Goal: Communication & Community: Answer question/provide support

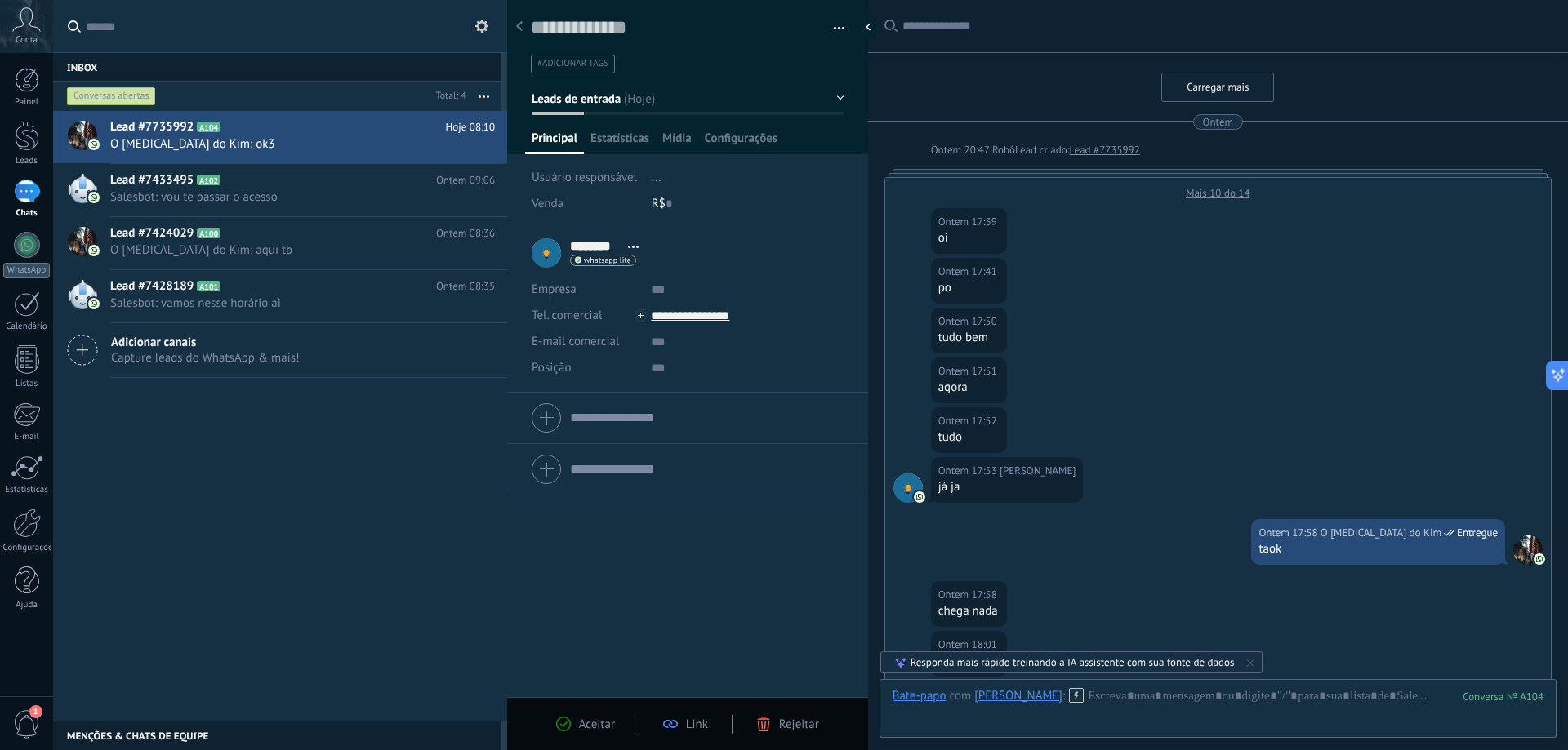
scroll to position [25, 0]
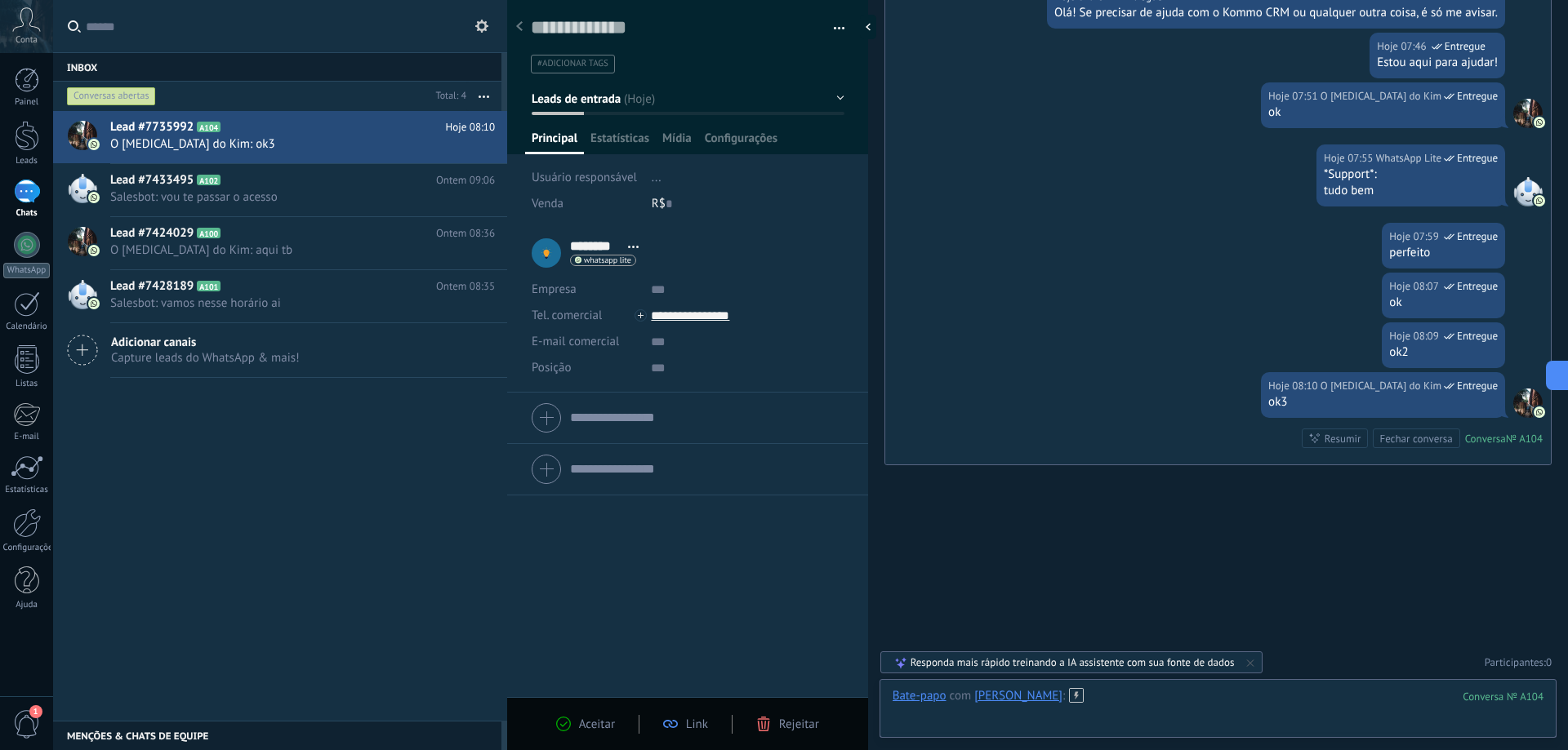
click at [1102, 704] on div at bounding box center [1218, 712] width 651 height 49
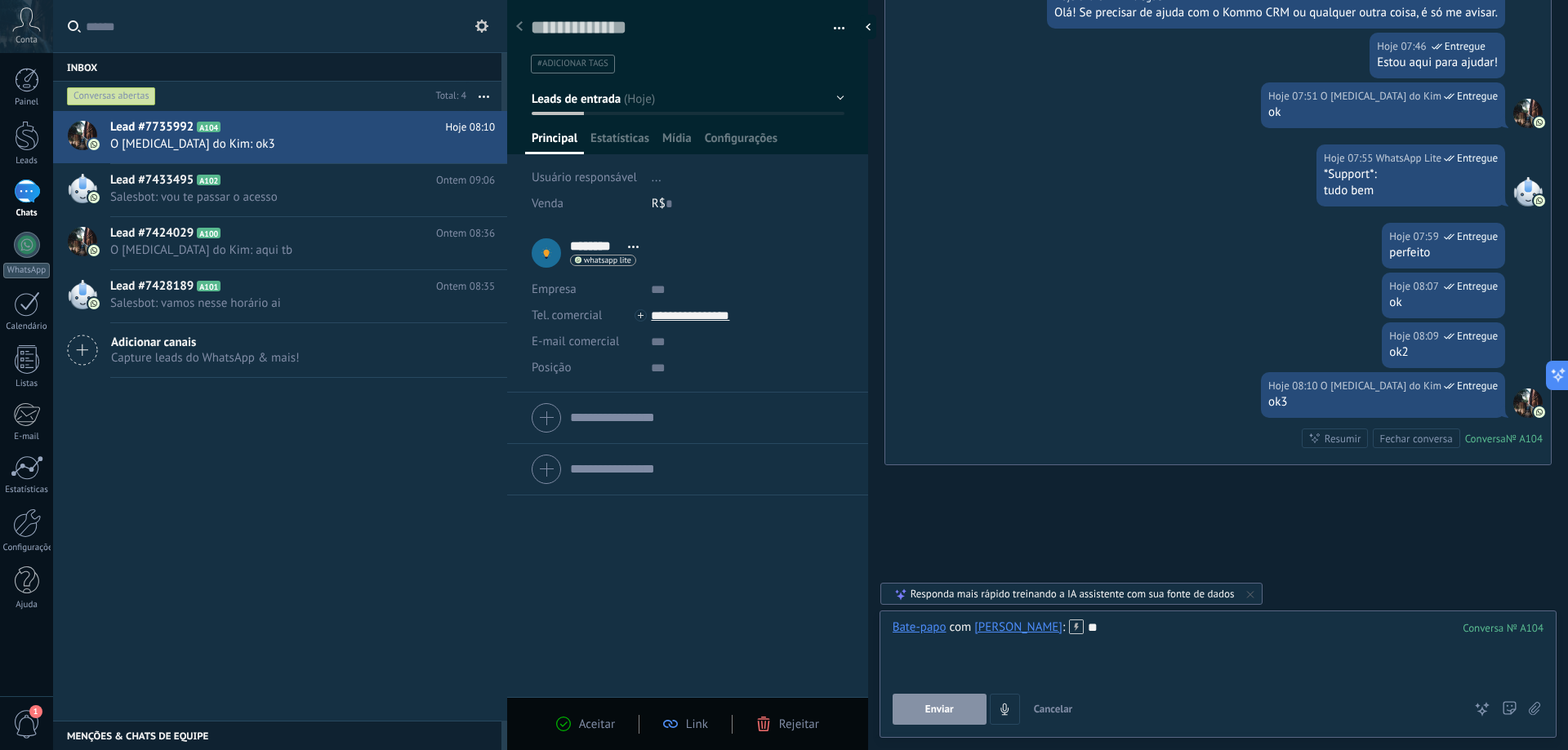
click at [941, 707] on span "Enviar" at bounding box center [939, 709] width 29 height 11
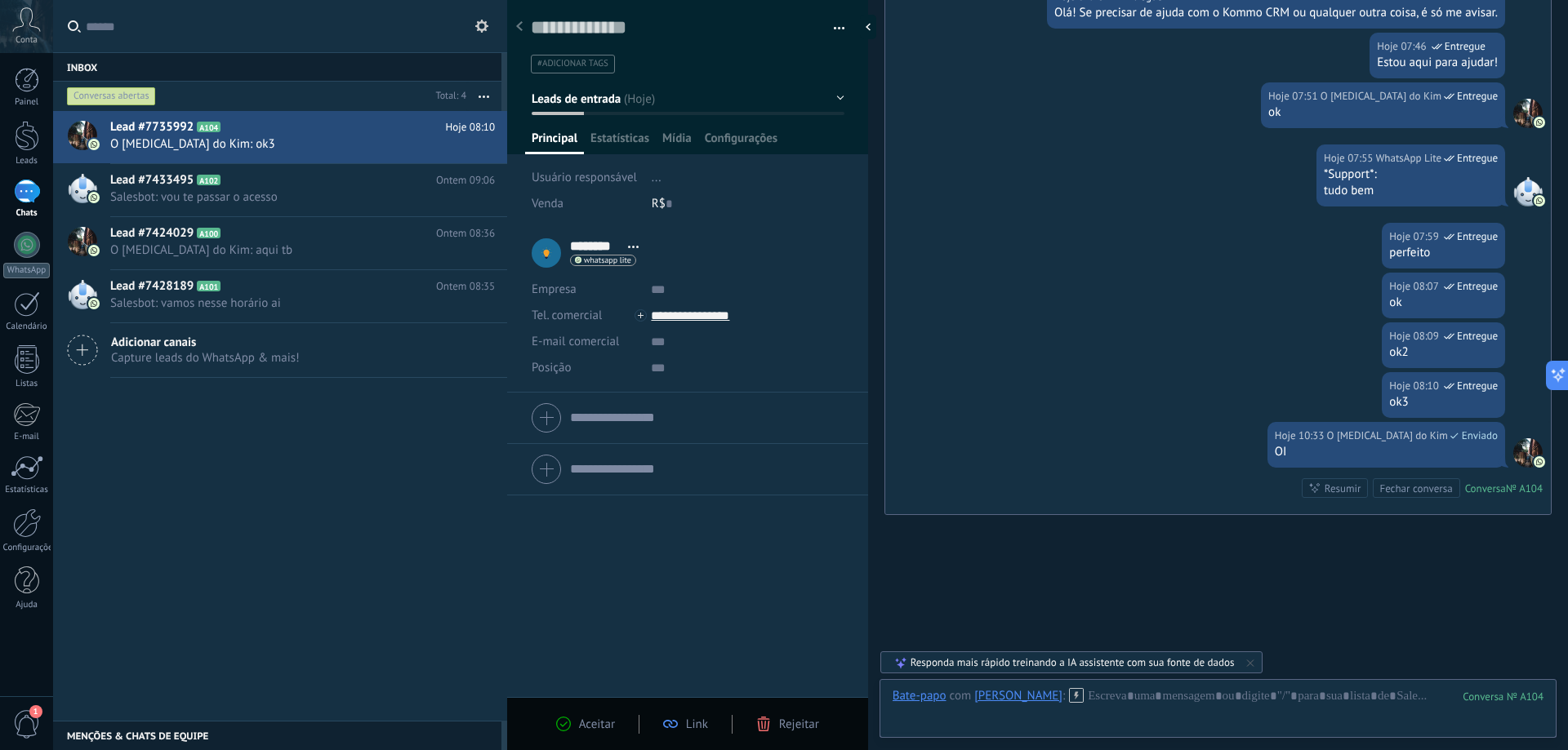
scroll to position [4291, 0]
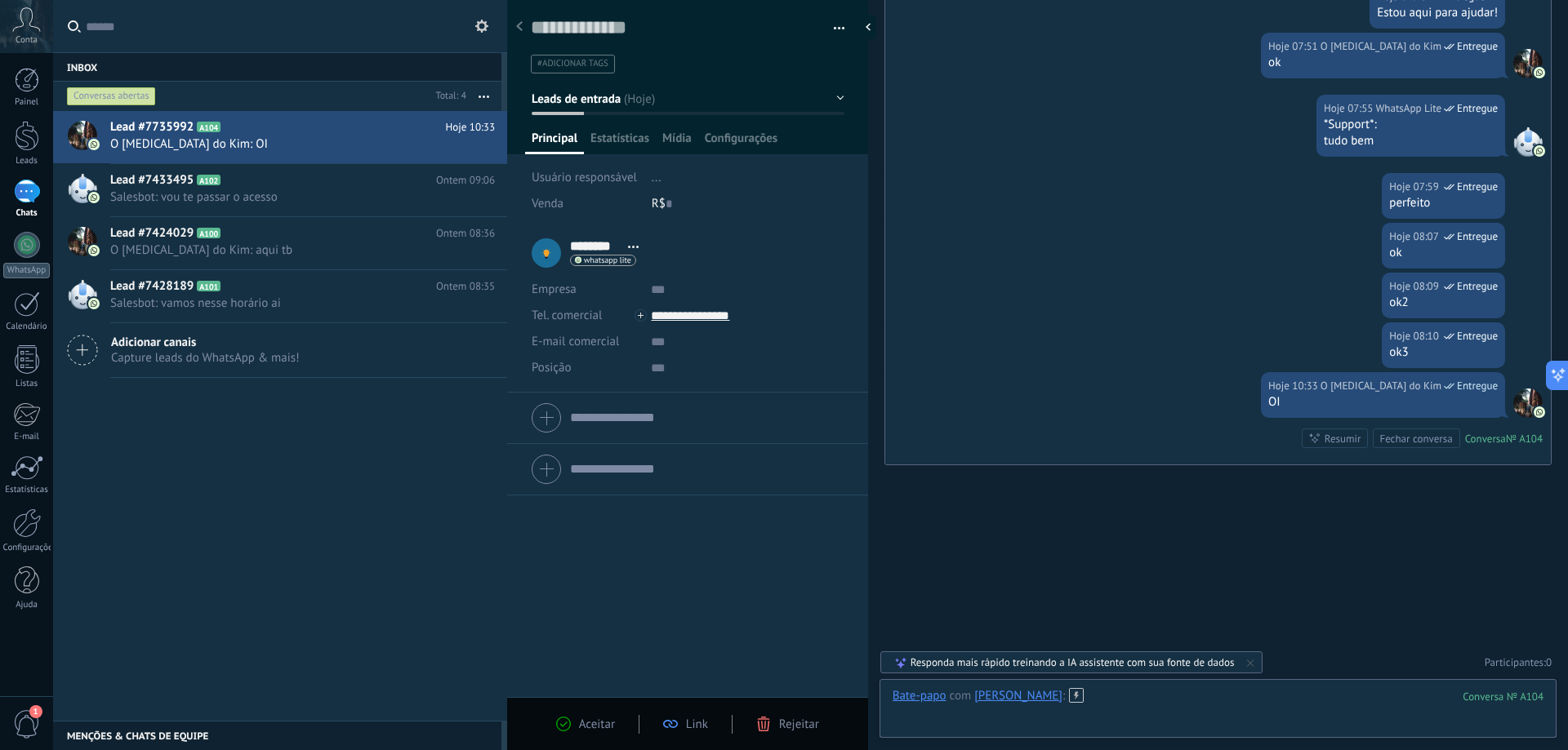
click at [1081, 695] on div at bounding box center [1218, 712] width 651 height 49
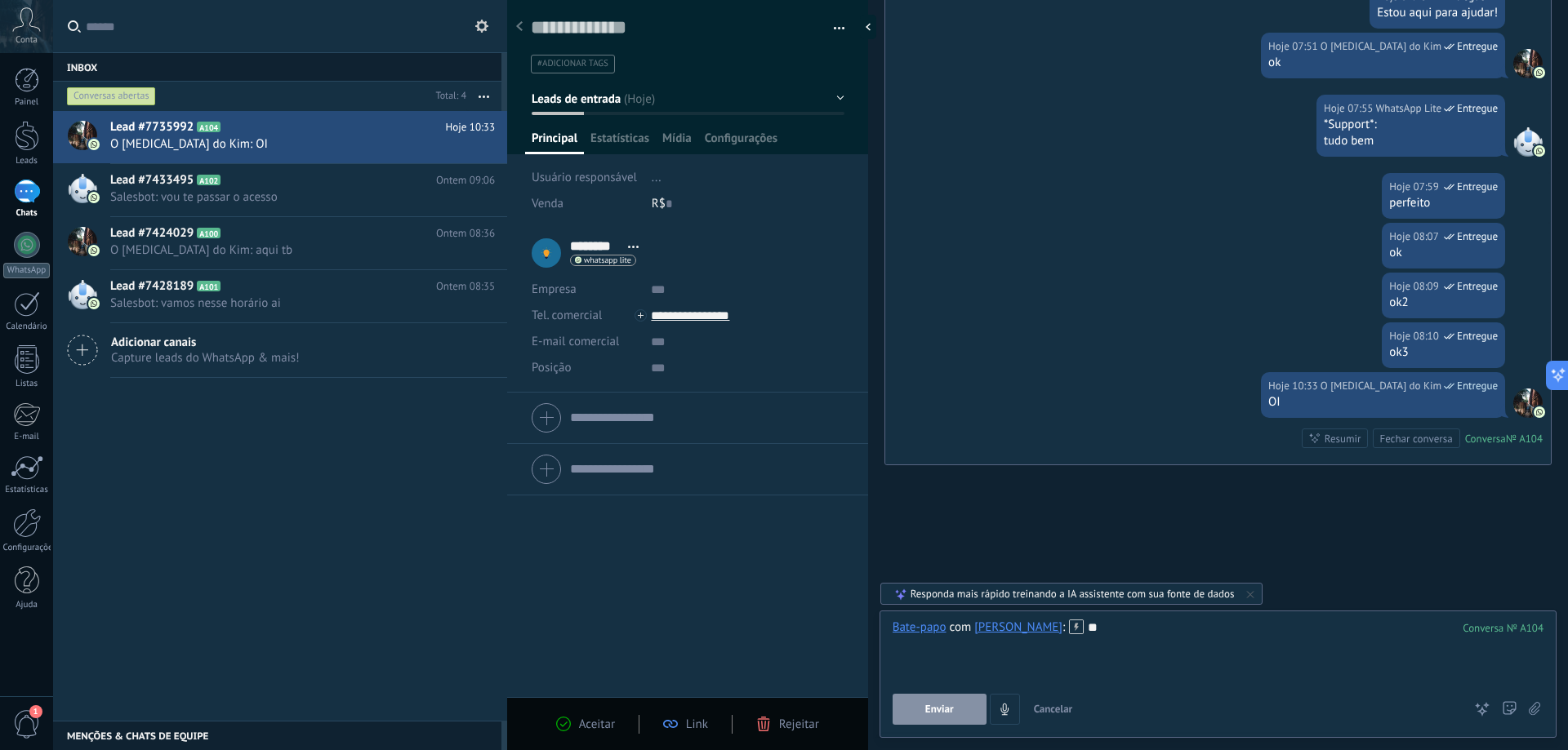
click at [947, 715] on span "Enviar" at bounding box center [939, 709] width 29 height 11
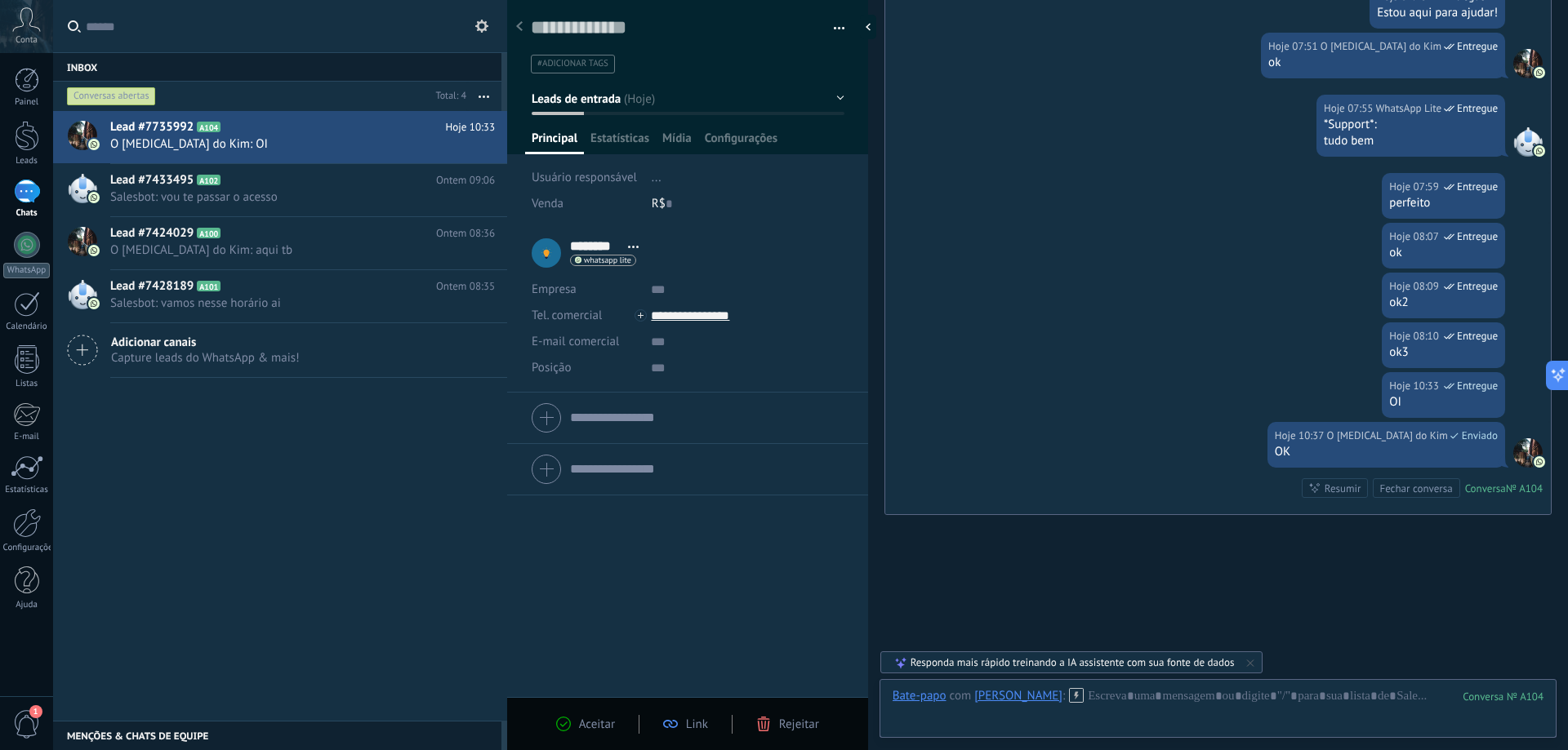
scroll to position [4341, 0]
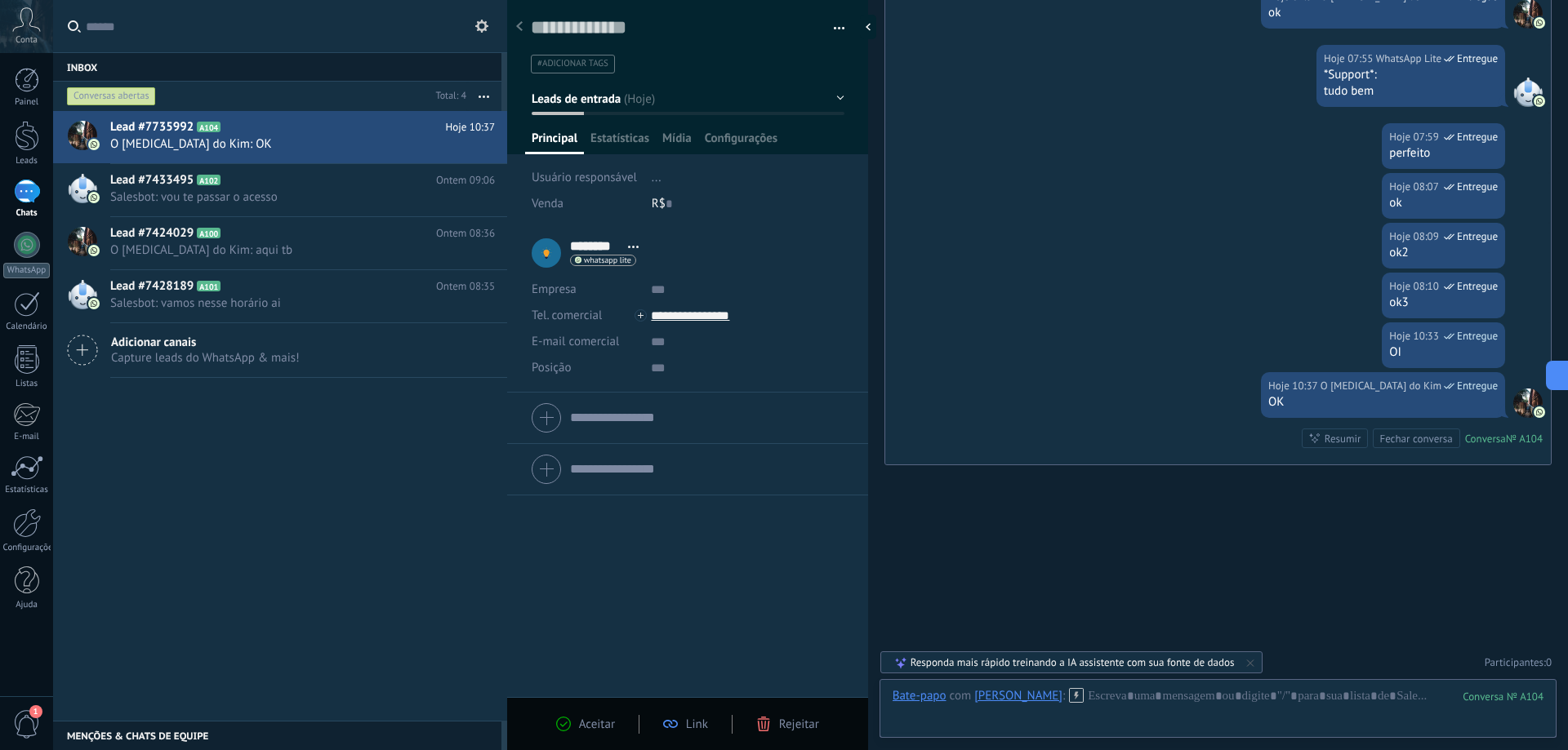
click at [1069, 685] on div "Bate-papo E-mail Nota Tarefa Bate-papo com Joakim R : 104 Enviar Cancelar Rastr…" at bounding box center [1218, 708] width 677 height 59
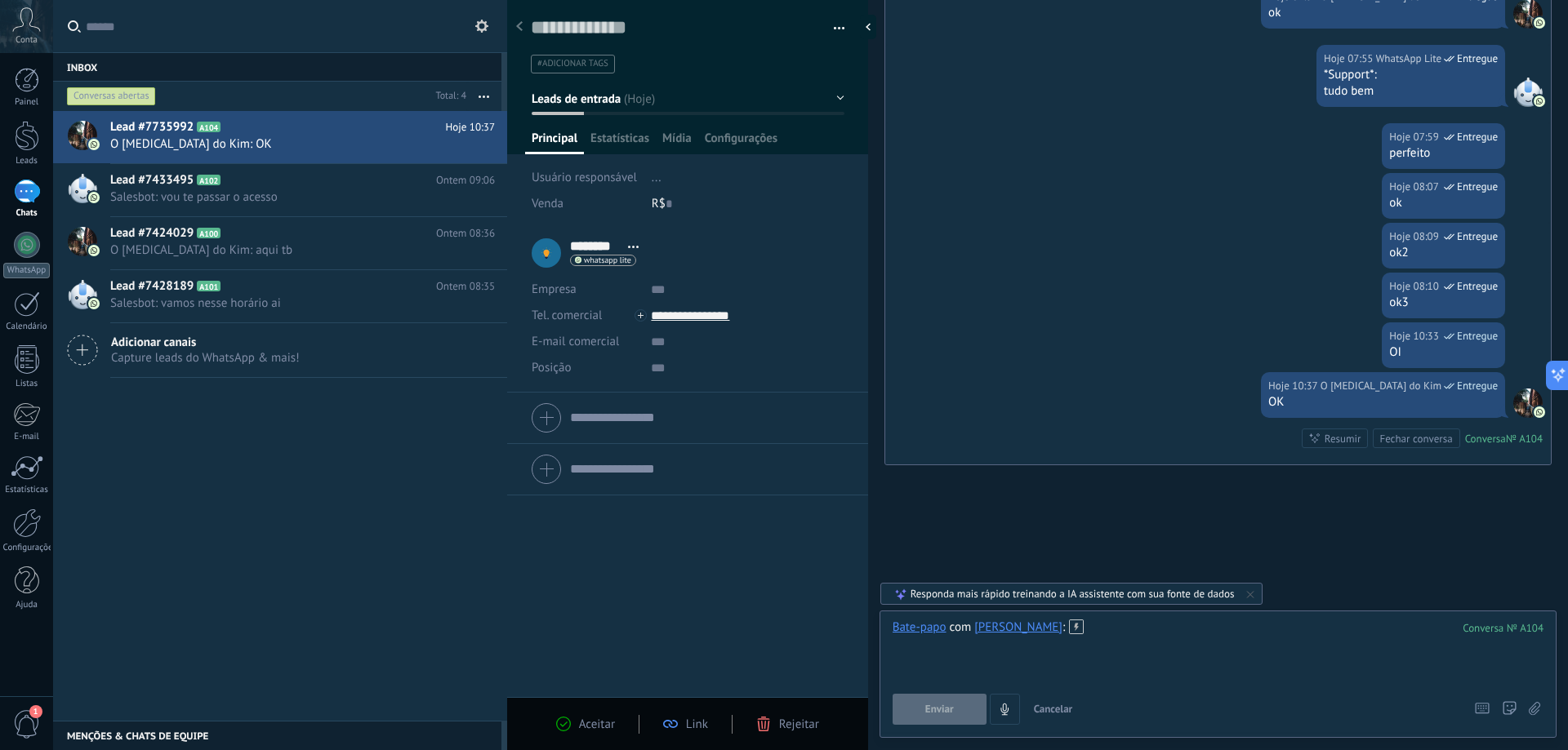
click at [1074, 632] on div at bounding box center [1218, 650] width 651 height 62
click at [957, 701] on button "Enviar" at bounding box center [939, 709] width 94 height 31
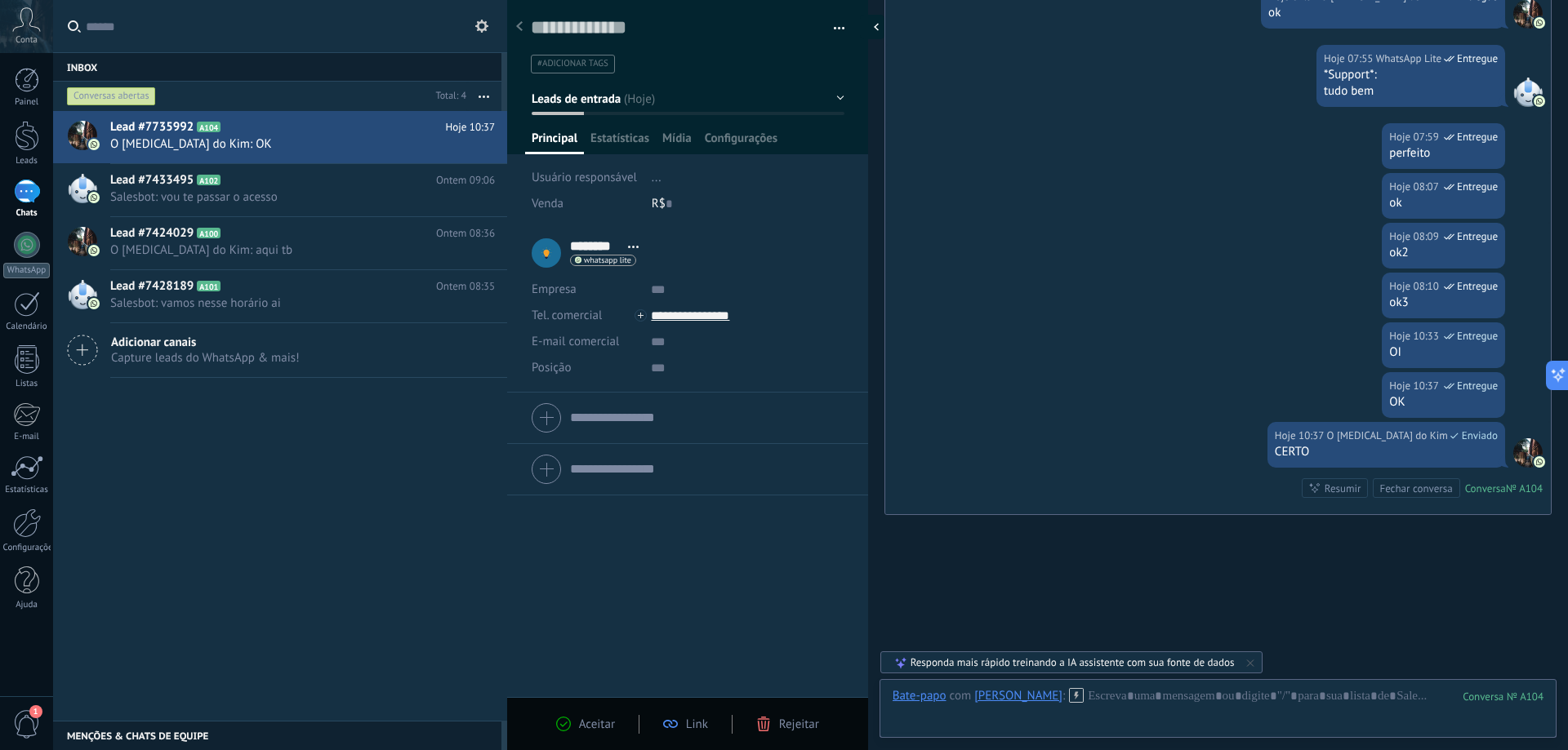
scroll to position [4391, 0]
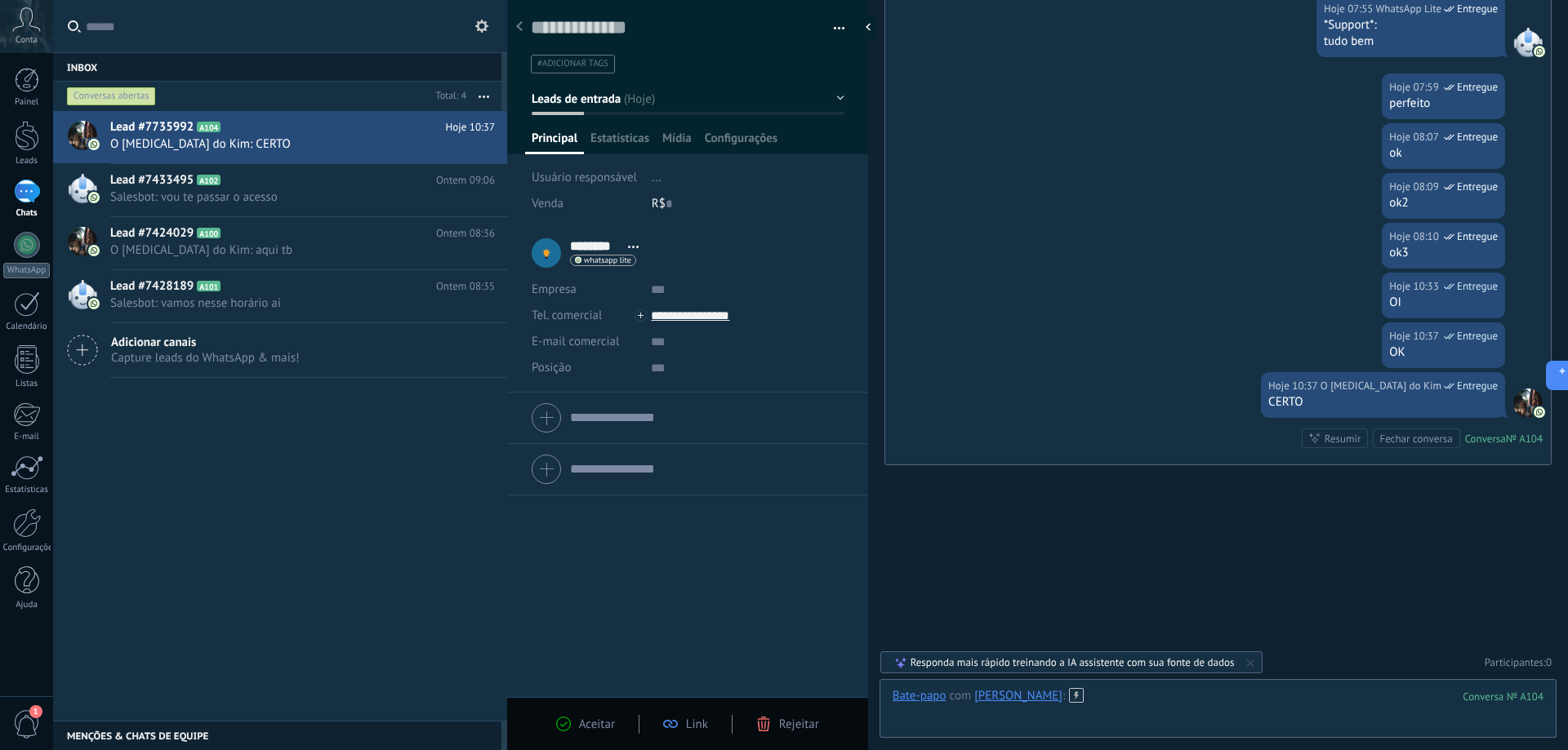
click at [1088, 694] on div at bounding box center [1218, 712] width 651 height 49
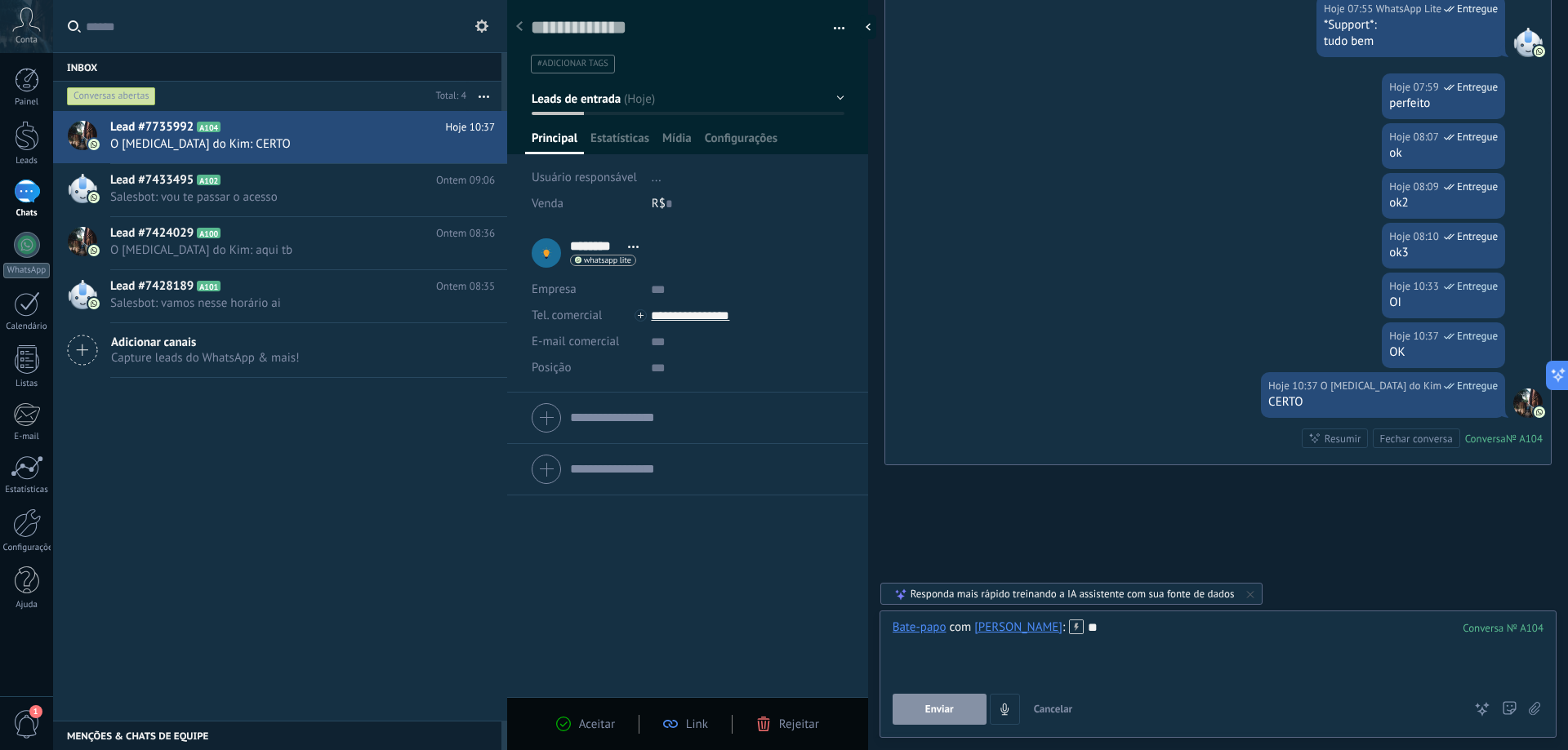
click at [969, 706] on button "Enviar" at bounding box center [939, 709] width 94 height 31
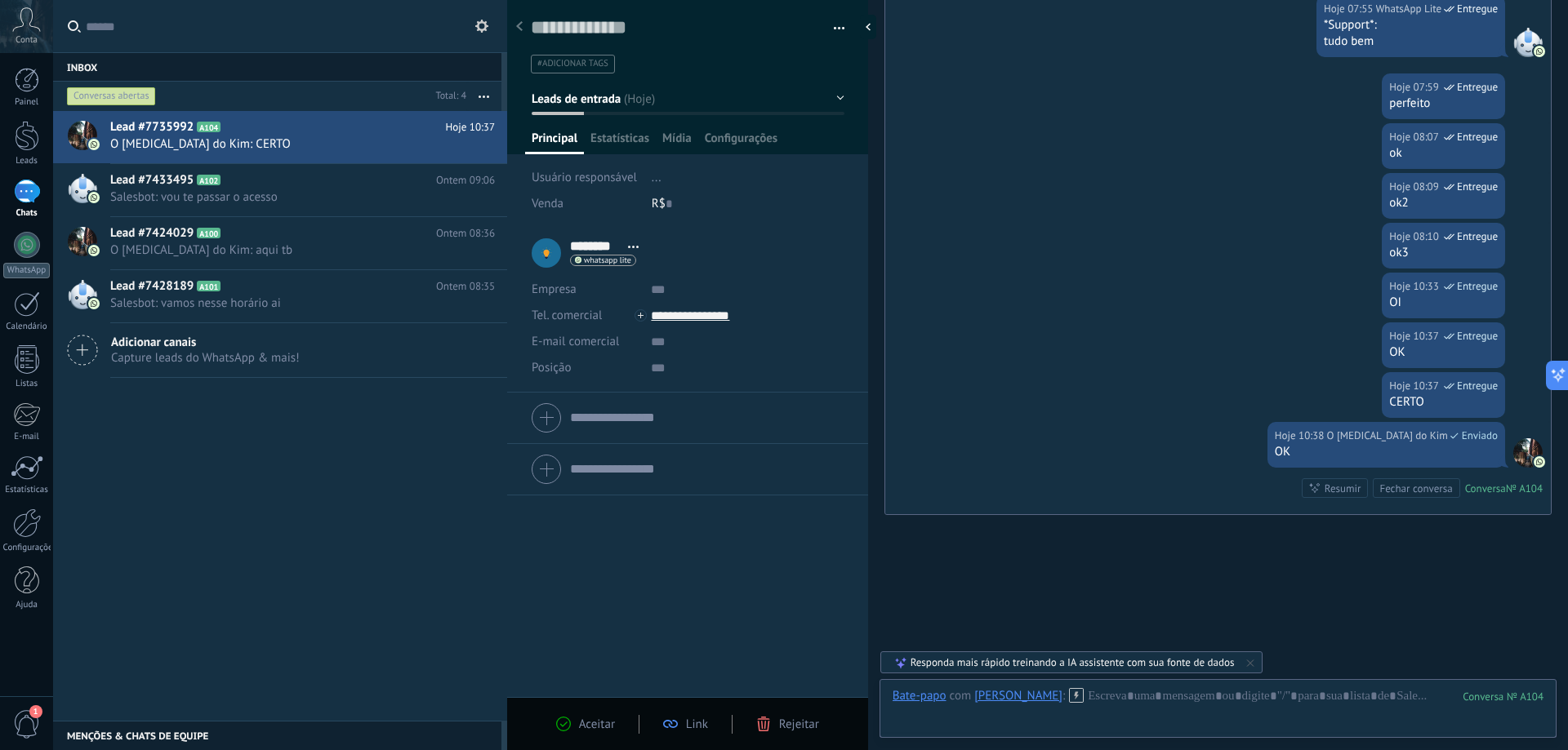
scroll to position [4440, 0]
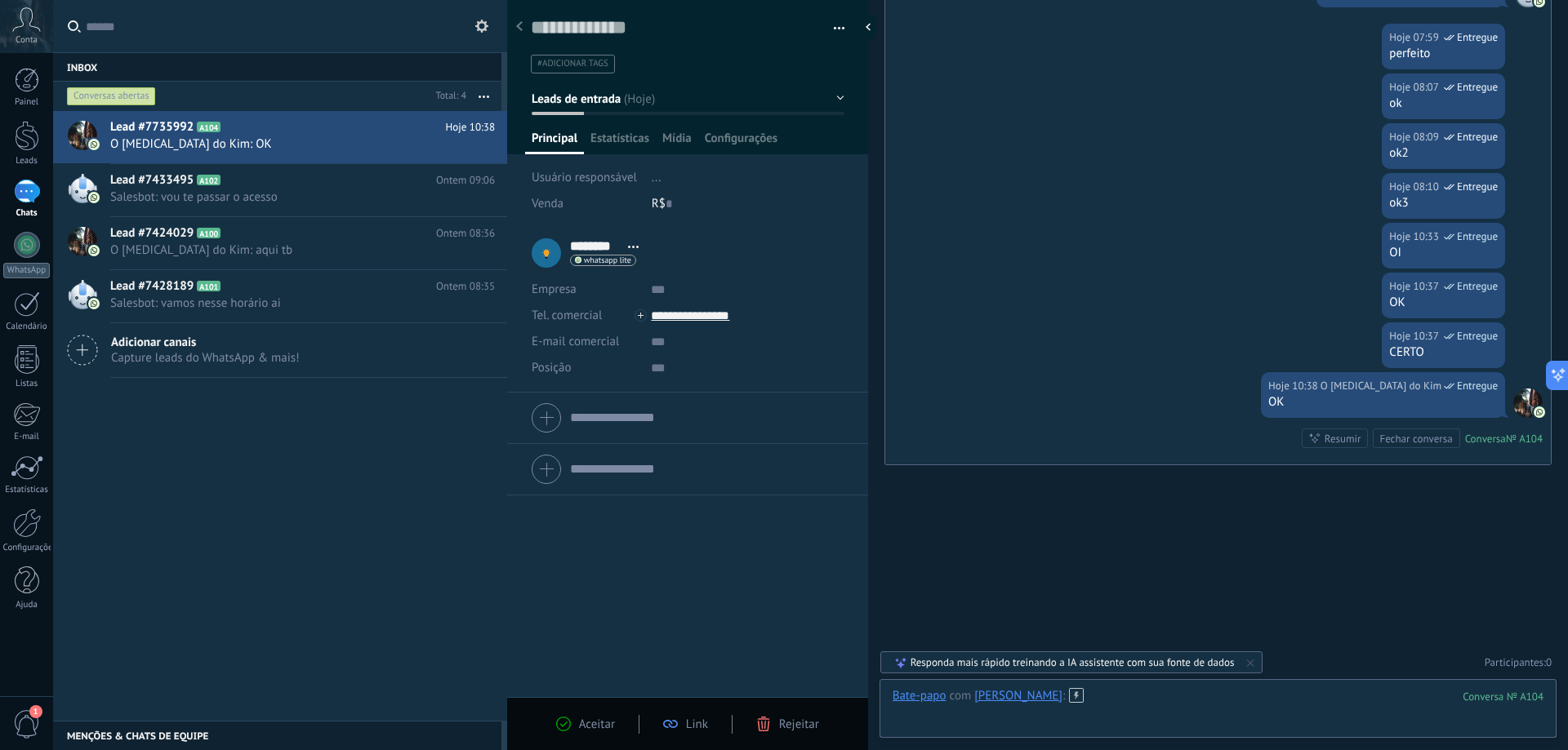
click at [1069, 691] on div at bounding box center [1218, 712] width 651 height 49
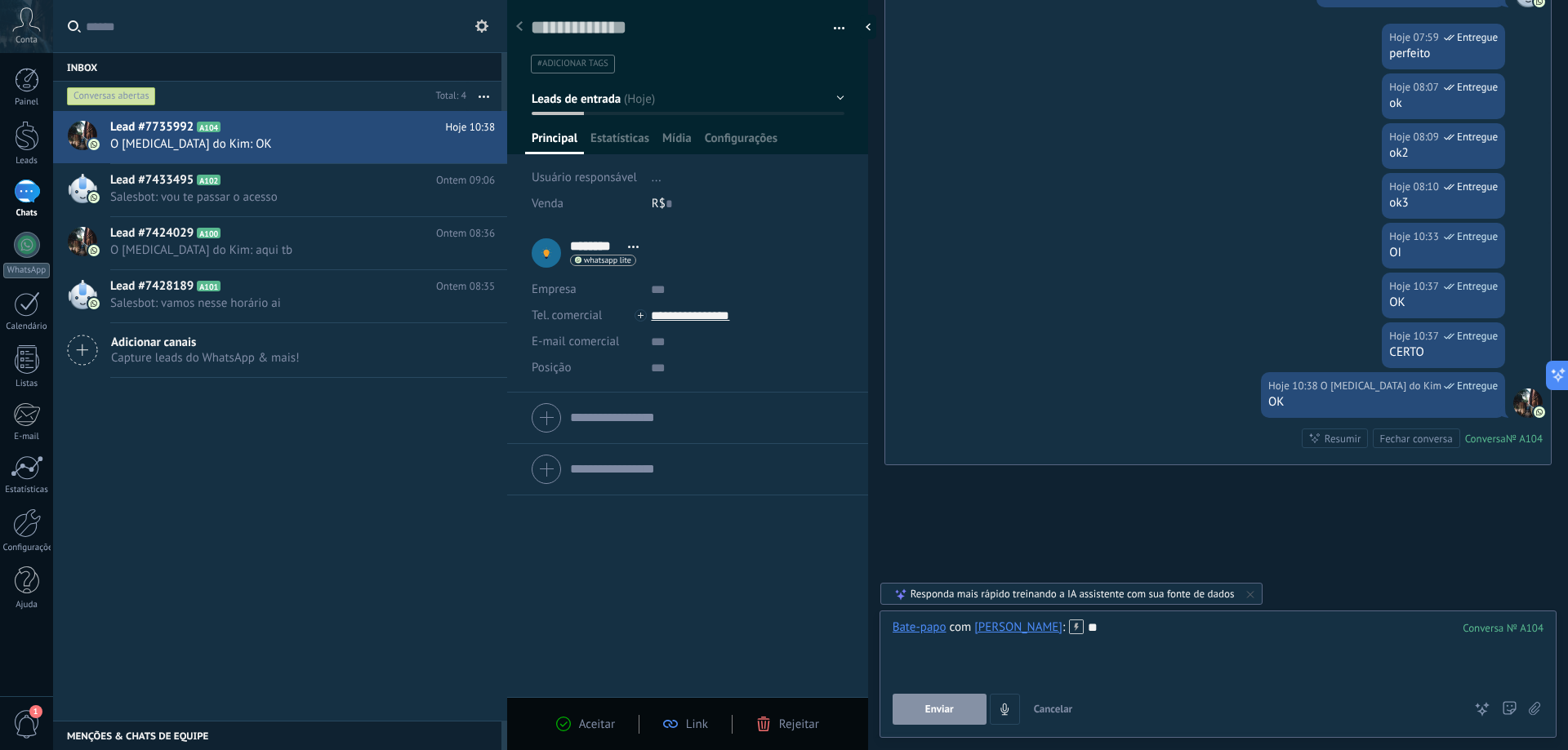
click at [938, 694] on div "Enviar Cancelar Rastrear cliques em links ? Reduzir links longos e rastrear cli…" at bounding box center [1177, 709] width 570 height 31
click at [943, 706] on span "Enviar" at bounding box center [939, 709] width 29 height 11
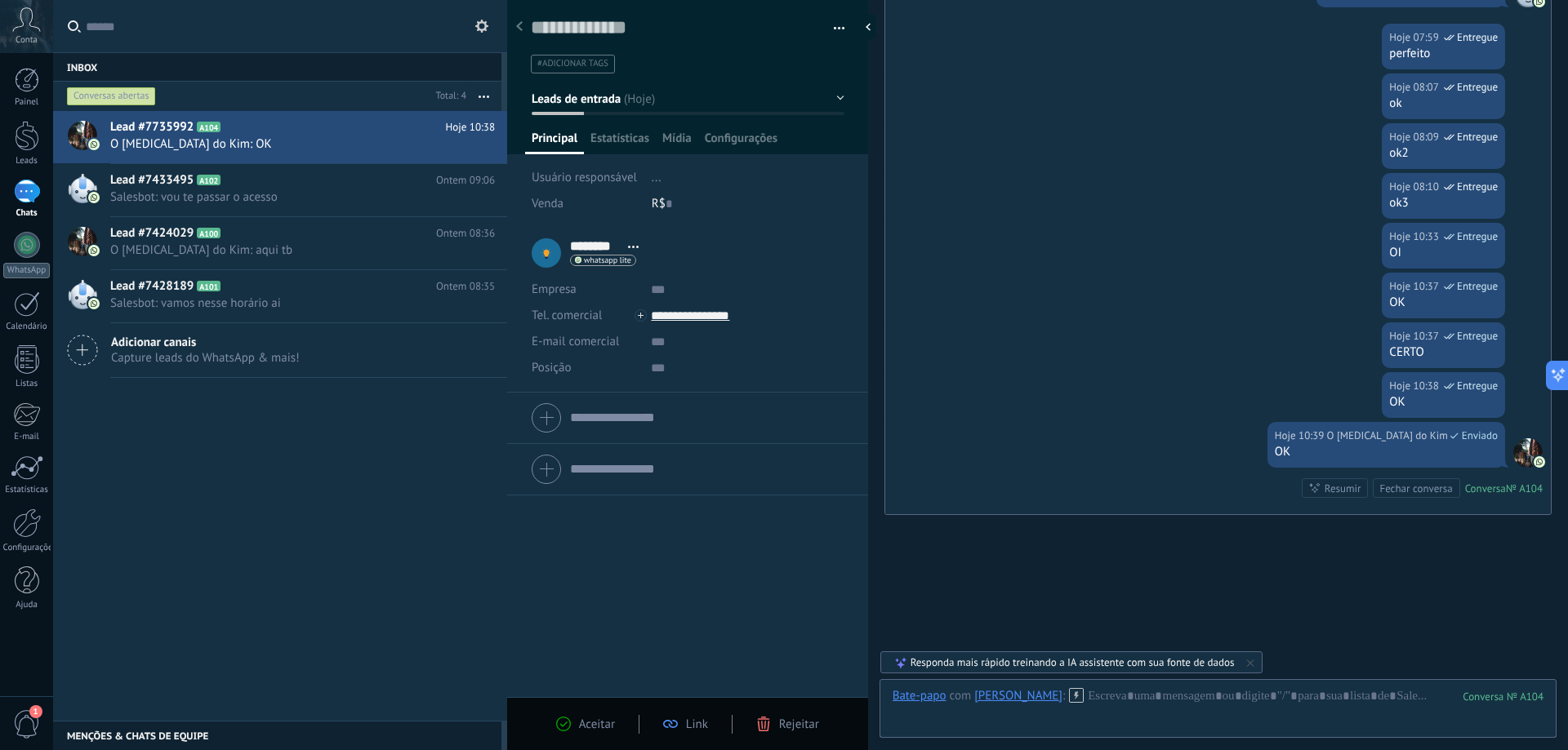
scroll to position [4490, 0]
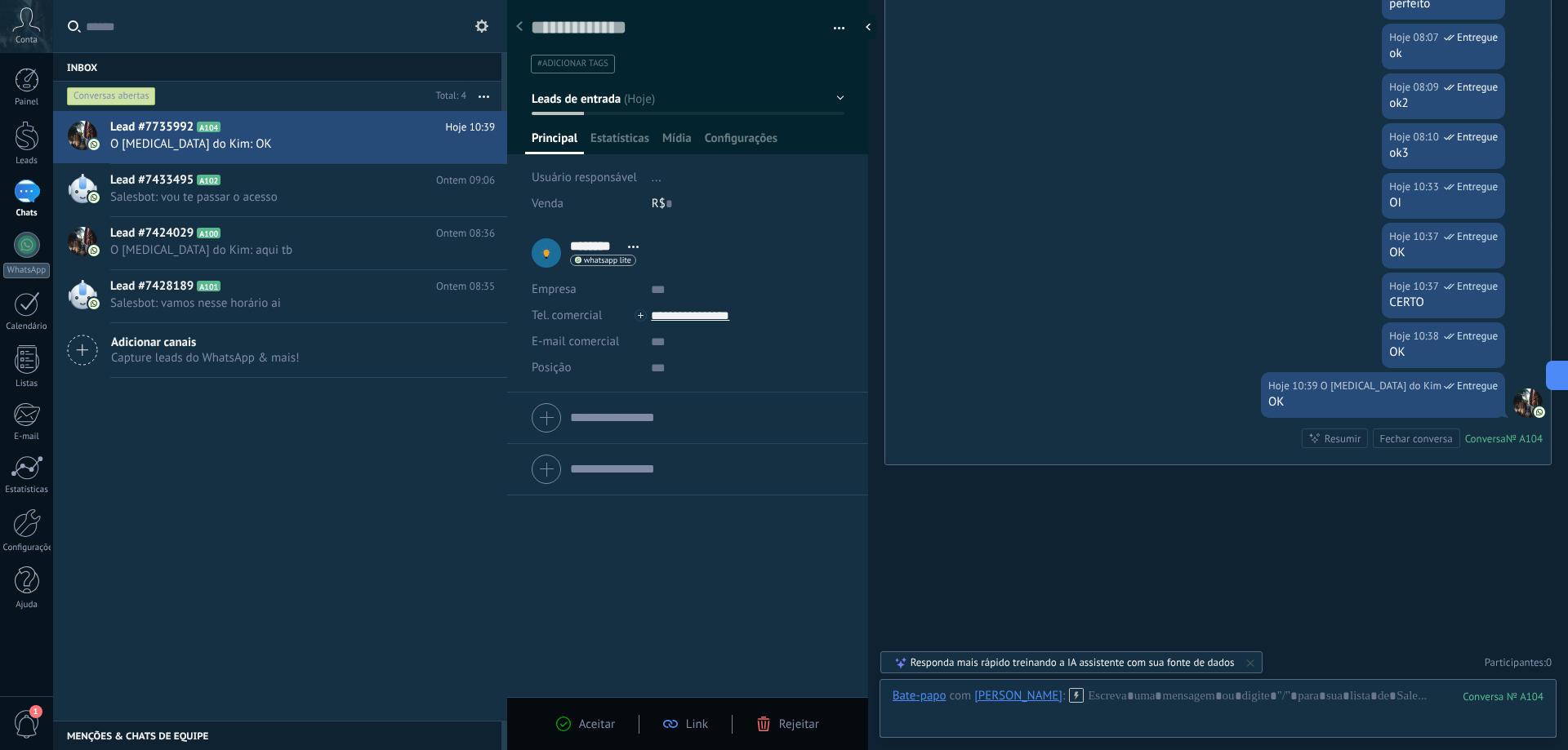
click at [1065, 687] on div "Bate-papo E-mail Nota Tarefa Bate-papo com Joakim R : 104 Enviar Cancelar Rastr…" at bounding box center [1218, 708] width 677 height 59
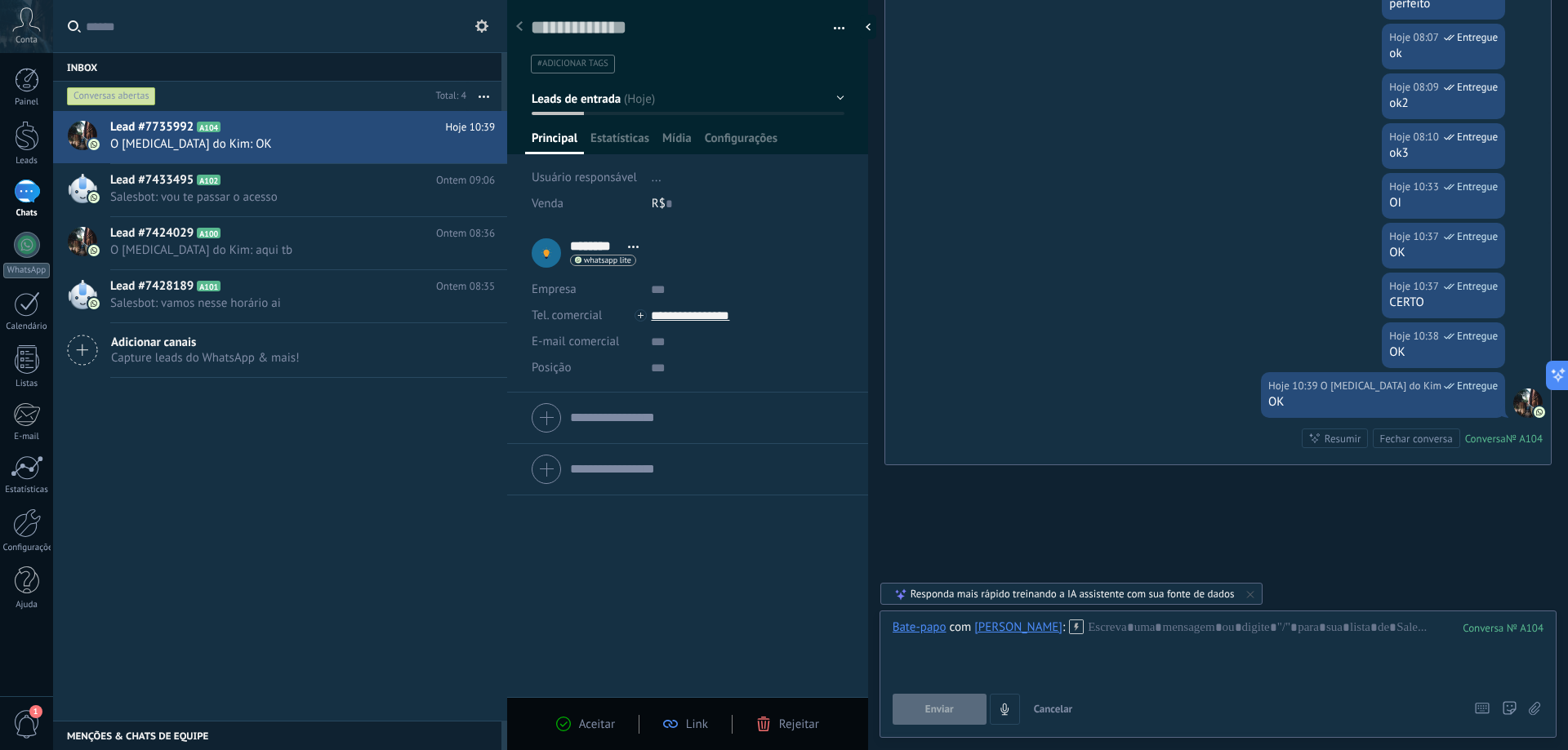
click at [1081, 613] on div "Bate-papo E-mail Nota Tarefa Bate-papo com Joakim R : 104 Enviar Cancelar Rastr…" at bounding box center [1218, 674] width 677 height 127
click at [1068, 633] on div at bounding box center [1218, 650] width 651 height 62
click at [924, 703] on button "Enviar" at bounding box center [939, 709] width 94 height 31
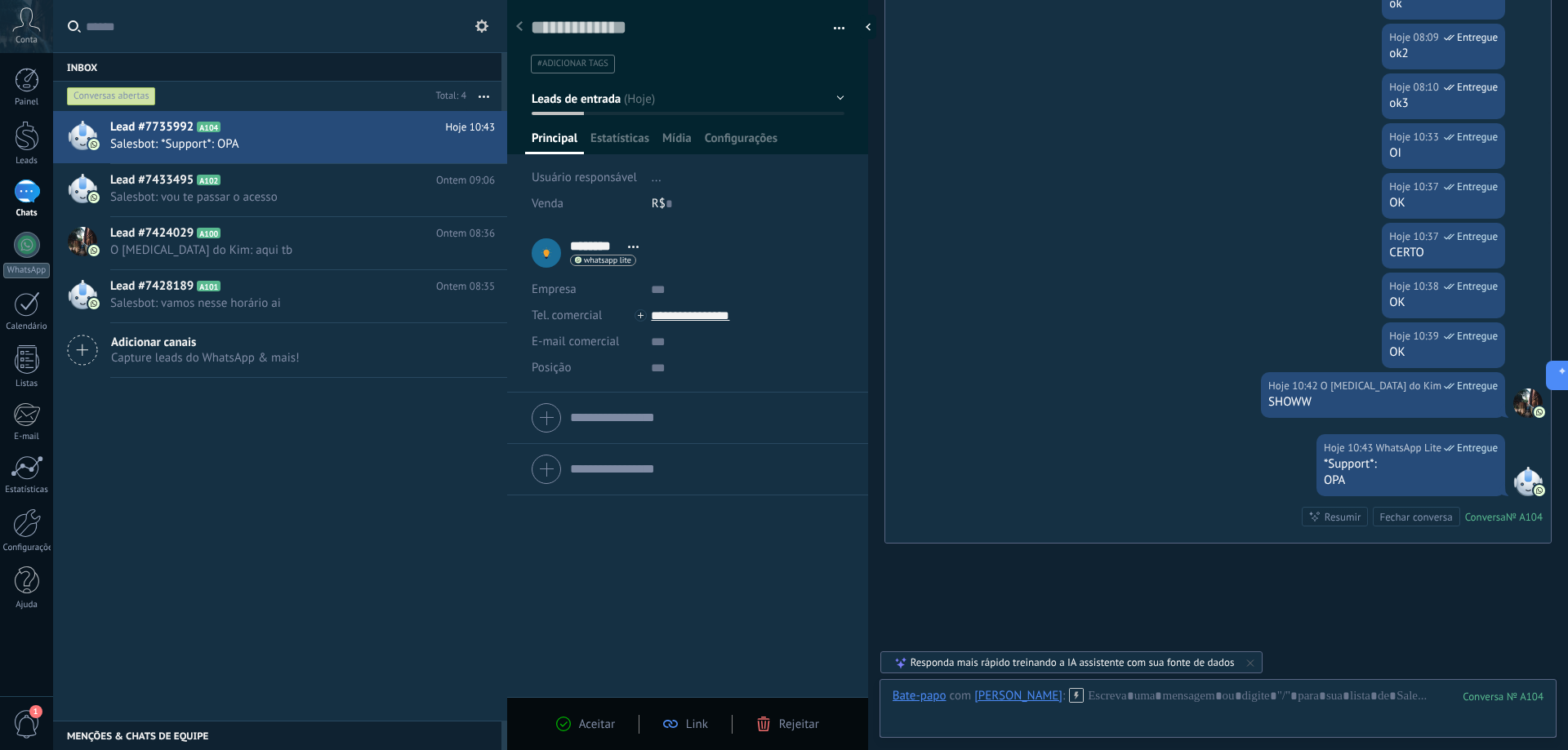
scroll to position [4618, 0]
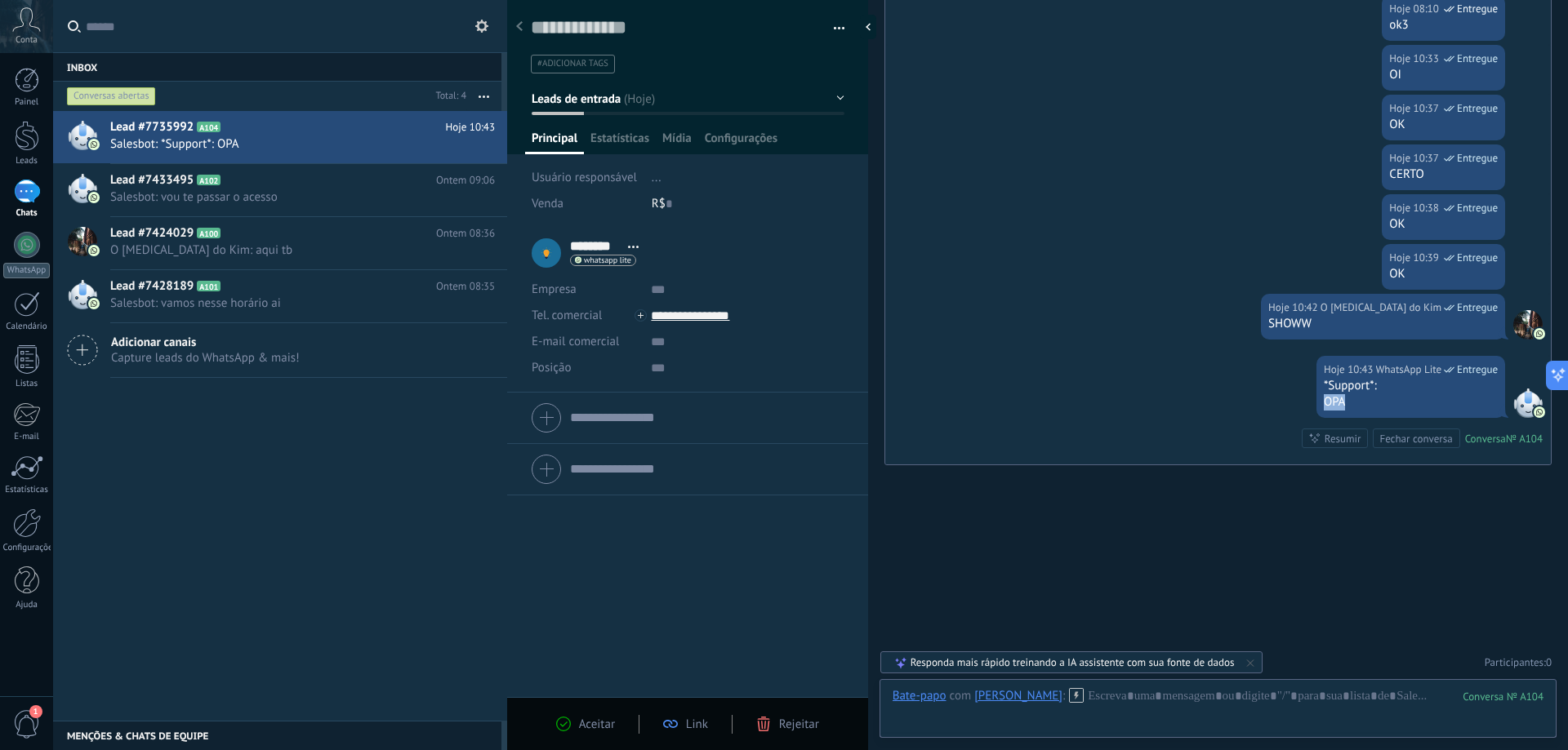
drag, startPoint x: 1321, startPoint y: 406, endPoint x: 1354, endPoint y: 399, distance: 33.7
click at [1350, 401] on div "OPA" at bounding box center [1410, 403] width 174 height 16
click at [1357, 397] on div "OPA" at bounding box center [1410, 403] width 174 height 16
drag, startPoint x: 1321, startPoint y: 382, endPoint x: 1376, endPoint y: 388, distance: 55.3
click at [1376, 388] on div "*Support*:" at bounding box center [1410, 386] width 174 height 16
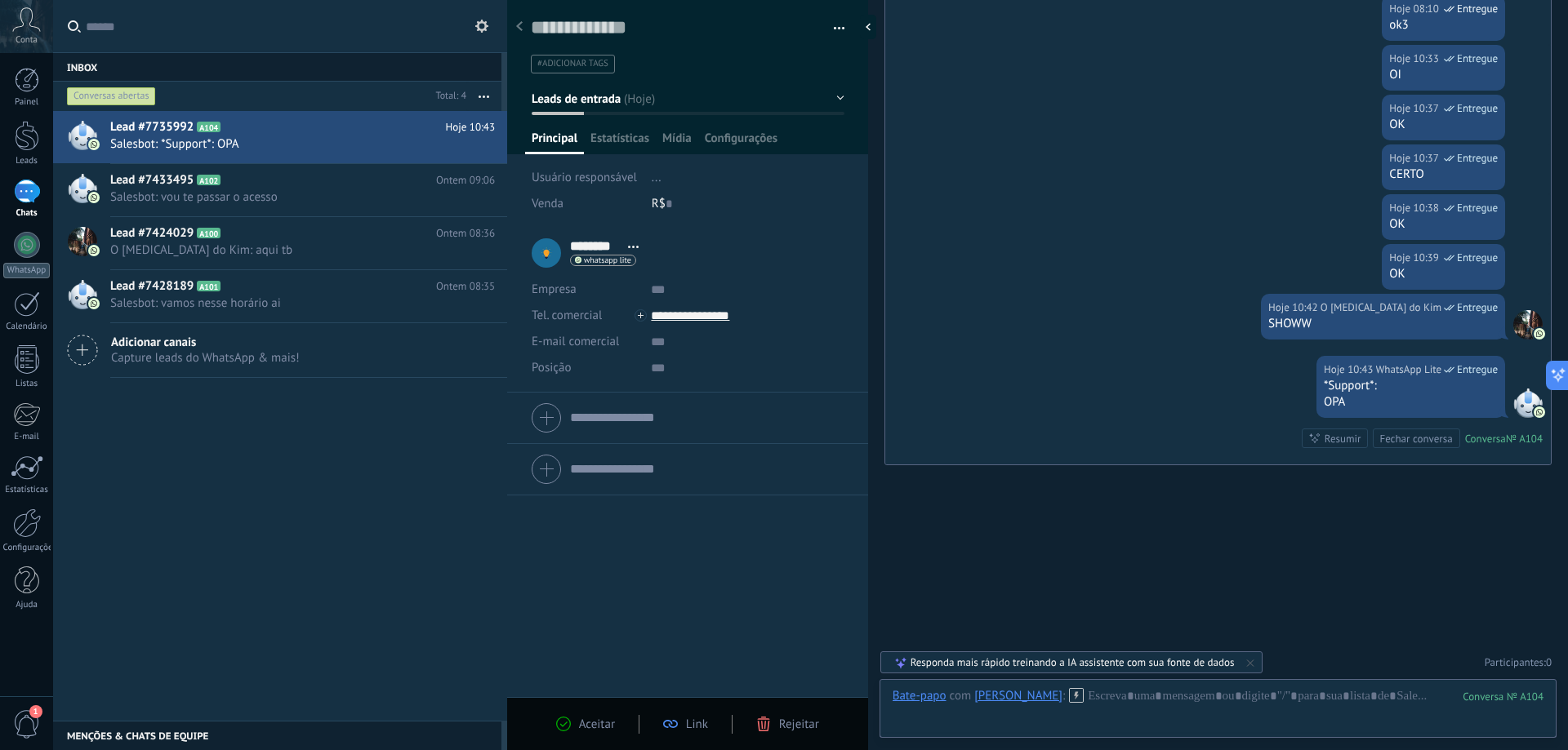
drag, startPoint x: 1330, startPoint y: 401, endPoint x: 1338, endPoint y: 404, distance: 8.5
click at [1332, 403] on div "OPA" at bounding box center [1410, 403] width 174 height 16
drag, startPoint x: 1322, startPoint y: 402, endPoint x: 1364, endPoint y: 394, distance: 42.8
click at [1347, 401] on div "OPA" at bounding box center [1410, 403] width 174 height 16
click at [1372, 386] on div "*Support*:" at bounding box center [1410, 386] width 174 height 16
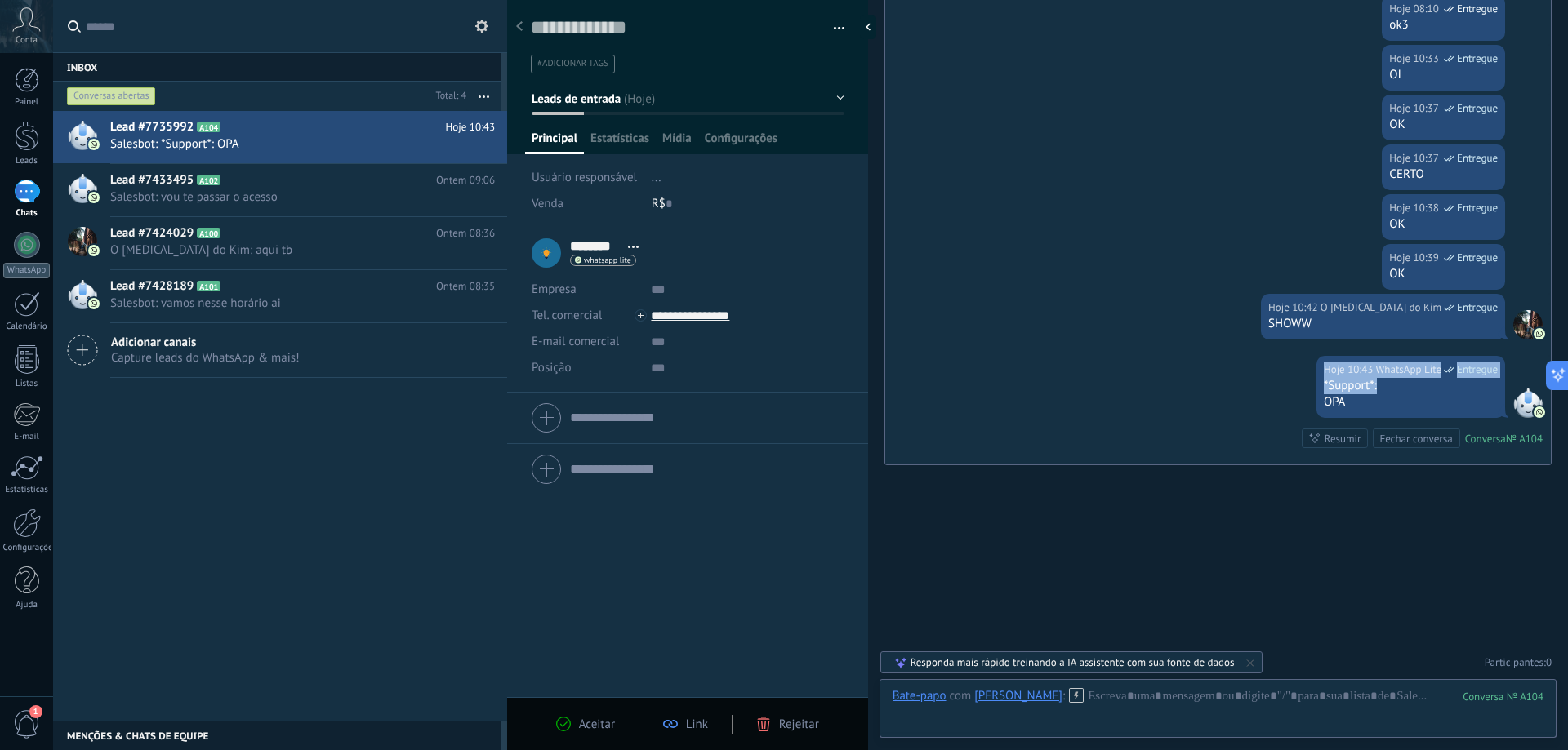
drag, startPoint x: 1320, startPoint y: 378, endPoint x: 1387, endPoint y: 389, distance: 67.9
click at [1376, 386] on div "Hoje 10:43 WhatsApp Lite Entregue *Support*: OPA" at bounding box center [1410, 387] width 189 height 62
click at [1388, 389] on div "*Support*:" at bounding box center [1410, 386] width 174 height 16
click at [1334, 404] on div "OPA" at bounding box center [1410, 403] width 174 height 16
drag, startPoint x: 1351, startPoint y: 404, endPoint x: 1323, endPoint y: 391, distance: 30.9
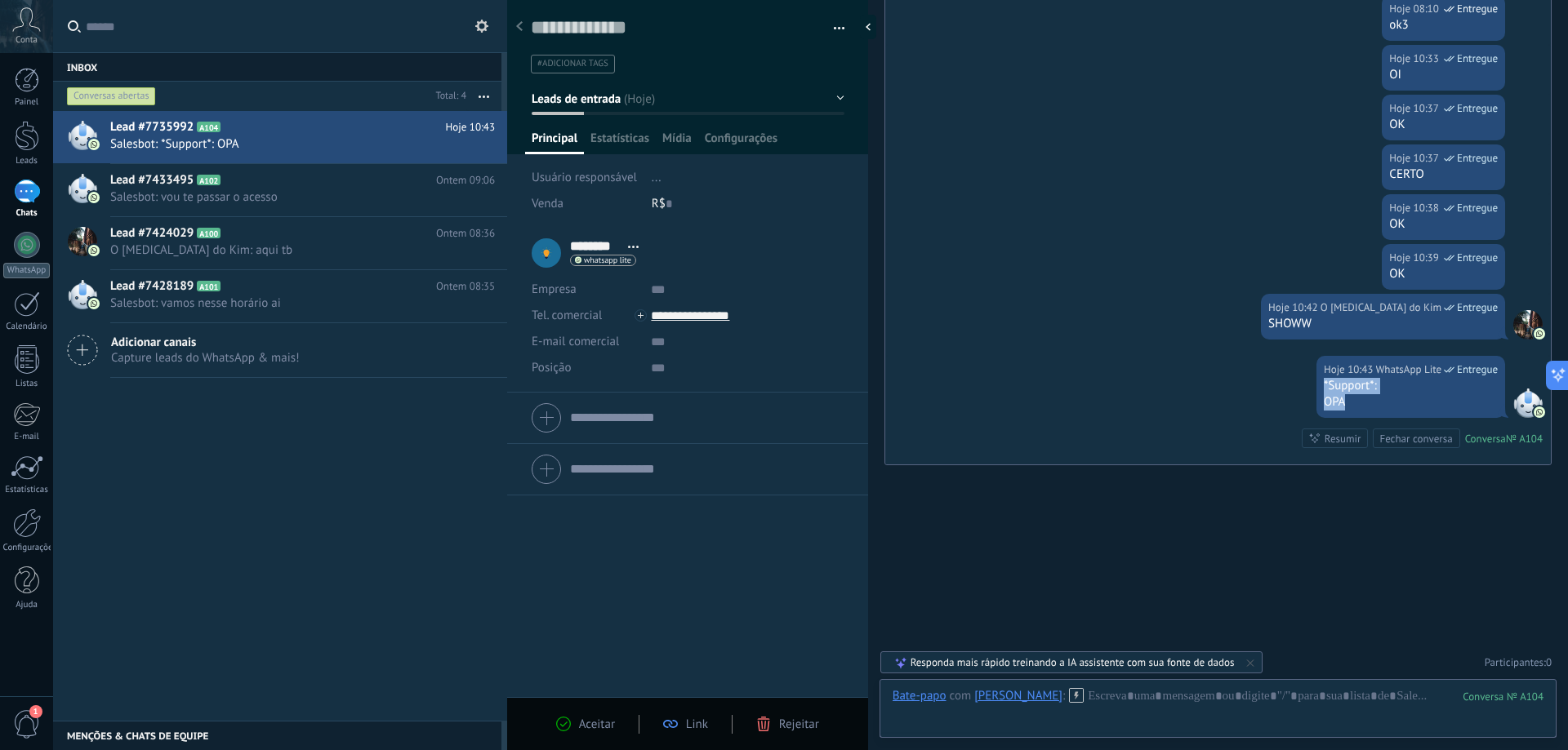
click at [1324, 391] on div "*Support*: OPA" at bounding box center [1410, 395] width 174 height 33
click at [1349, 396] on div "OPA" at bounding box center [1410, 403] width 174 height 16
drag, startPoint x: 1351, startPoint y: 402, endPoint x: 1319, endPoint y: 393, distance: 33.2
click at [1319, 393] on div "Hoje 10:43 WhatsApp Lite Entregue *Support*: OPA" at bounding box center [1410, 387] width 189 height 62
click at [1338, 395] on div "OPA" at bounding box center [1410, 403] width 174 height 16
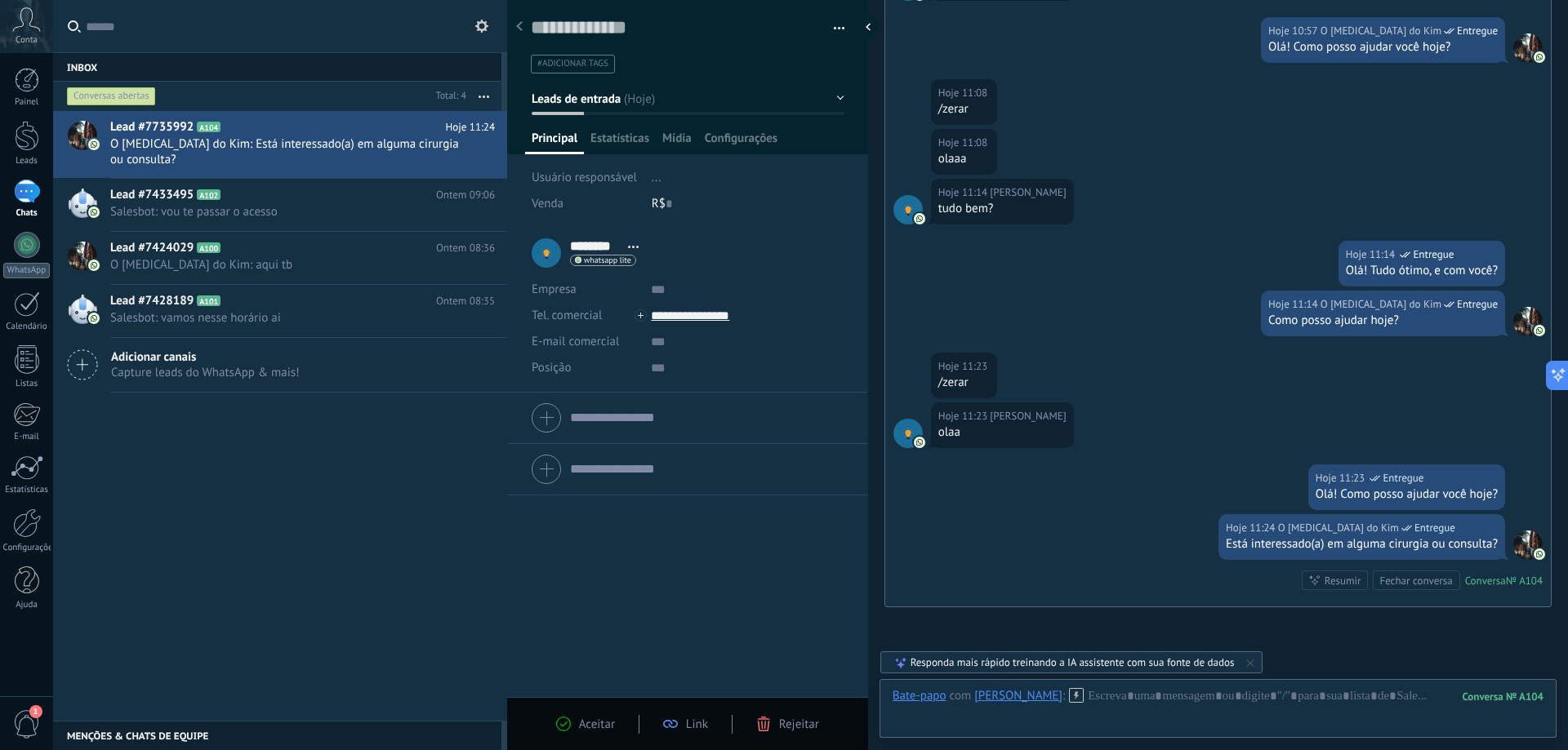
scroll to position [5513, 0]
